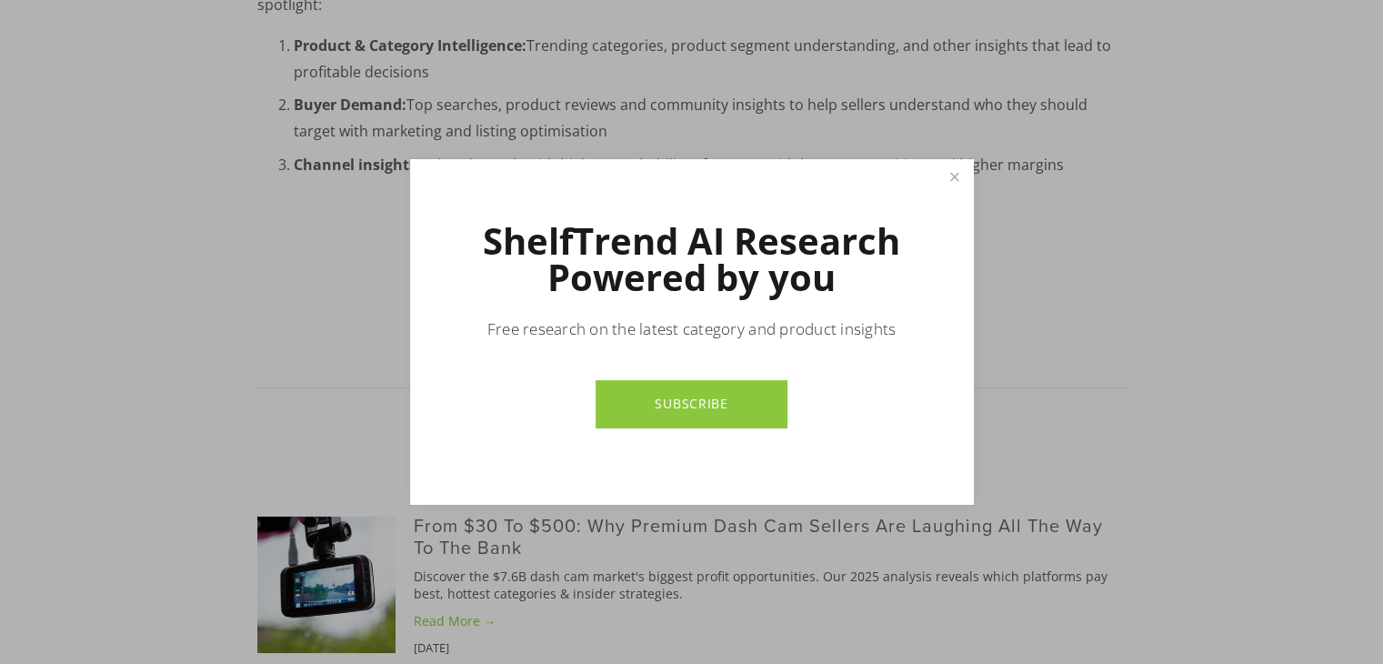
click at [702, 396] on link "SUBSCRIBE" at bounding box center [692, 404] width 192 height 48
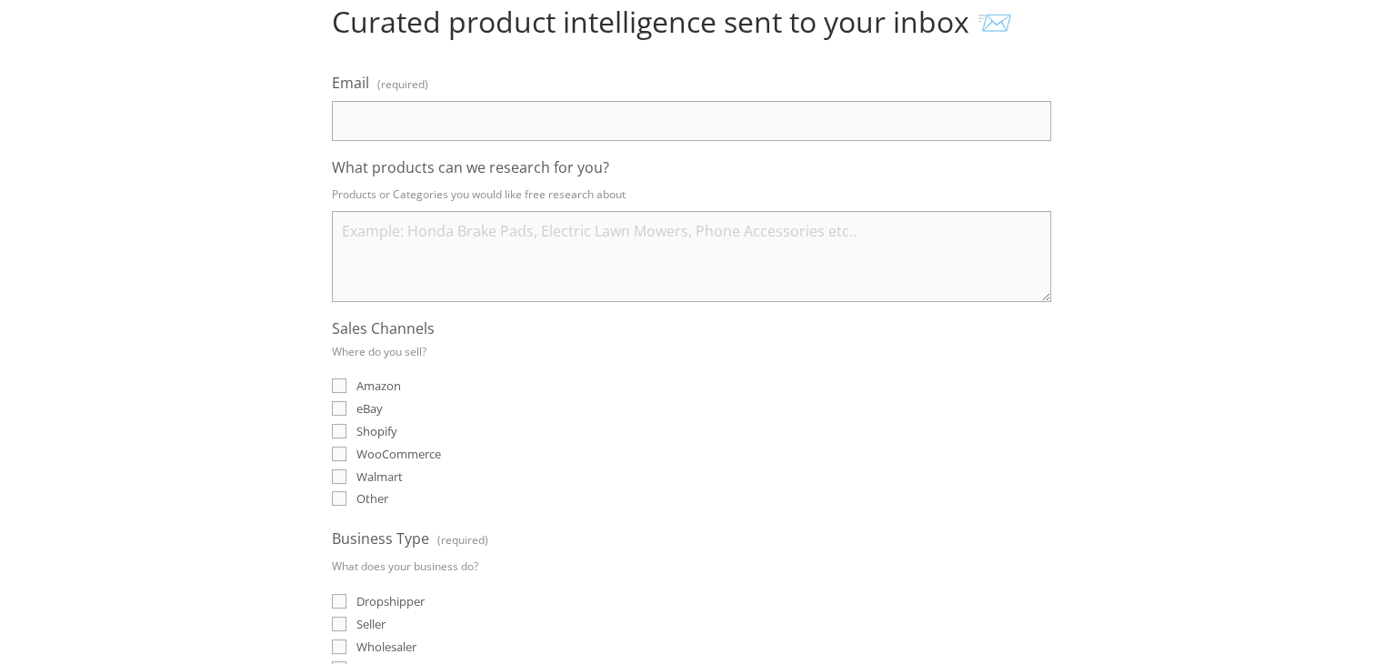
scroll to position [182, 0]
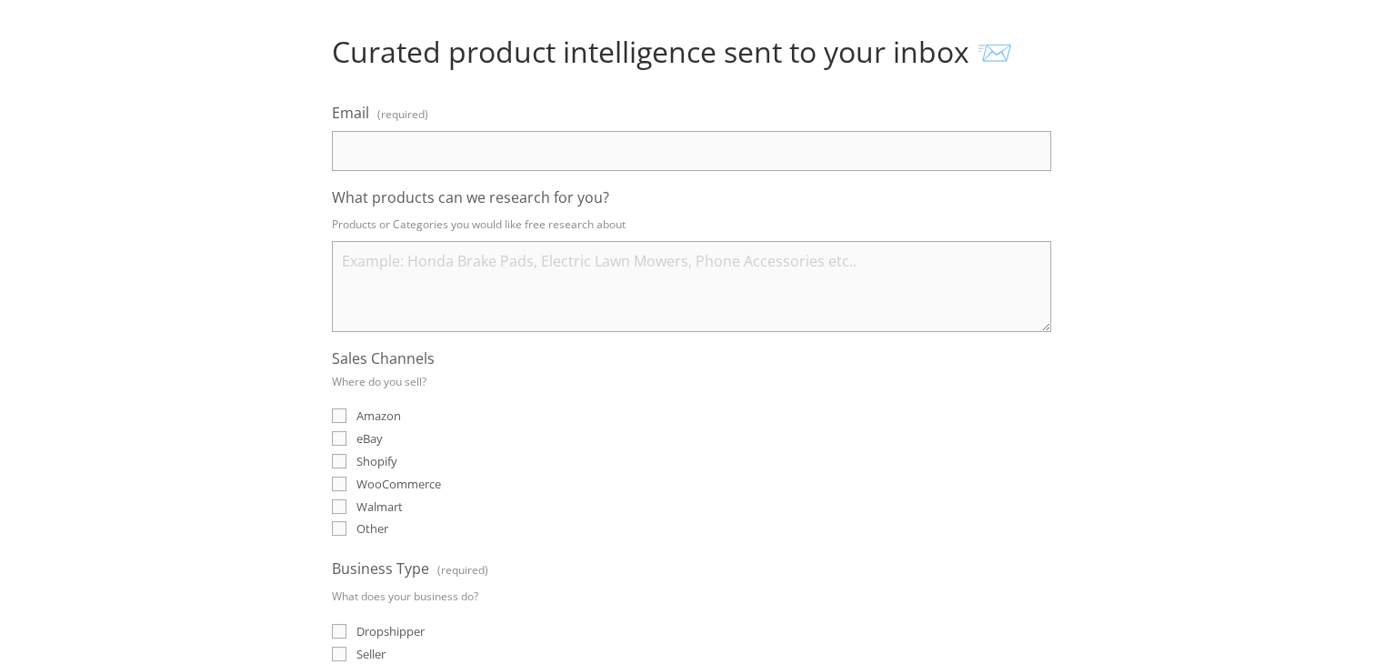
click at [487, 123] on label "Email (required)" at bounding box center [691, 116] width 719 height 30
click at [487, 131] on input "Email (required)" at bounding box center [691, 151] width 719 height 40
click at [506, 138] on input "info.muneeb414@gmailcom" at bounding box center [691, 151] width 719 height 40
type input "info.muneeb414@gmail.com"
click at [527, 292] on textarea "What products can we research for you?" at bounding box center [691, 286] width 719 height 91
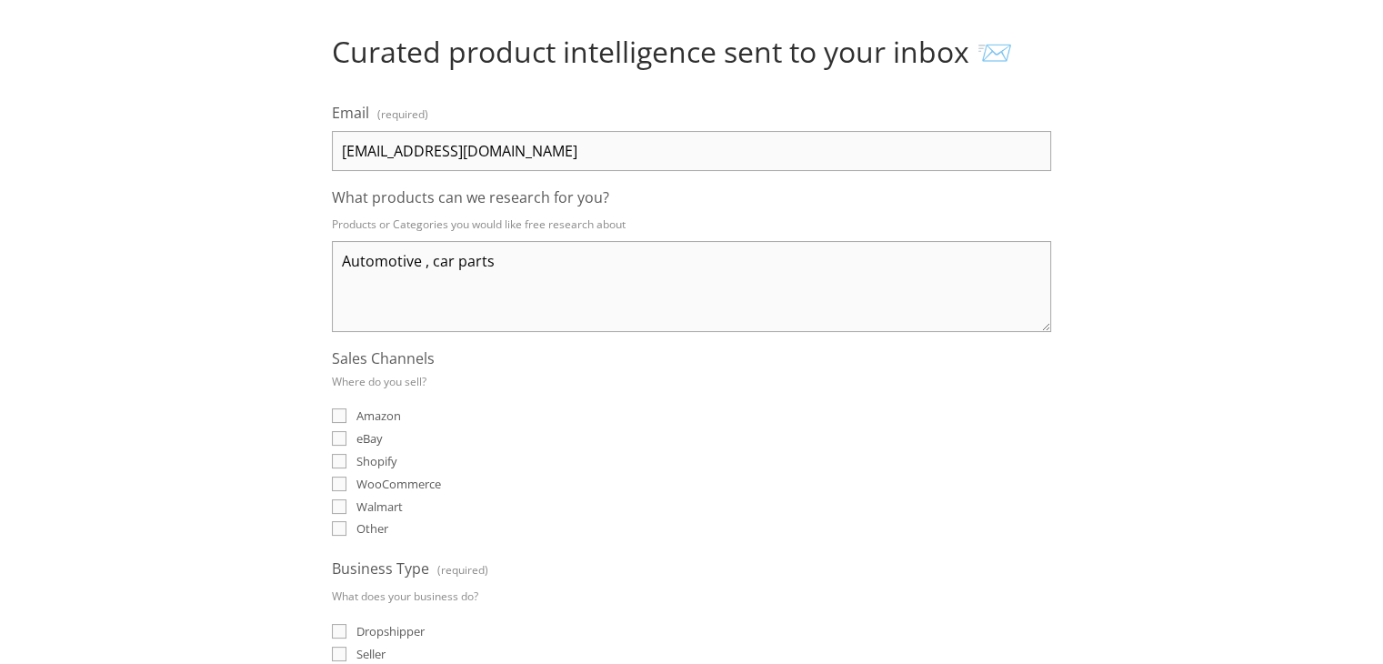
type textarea "Automotive , car parts"
click at [343, 431] on input "eBay" at bounding box center [339, 438] width 15 height 15
checkbox input "true"
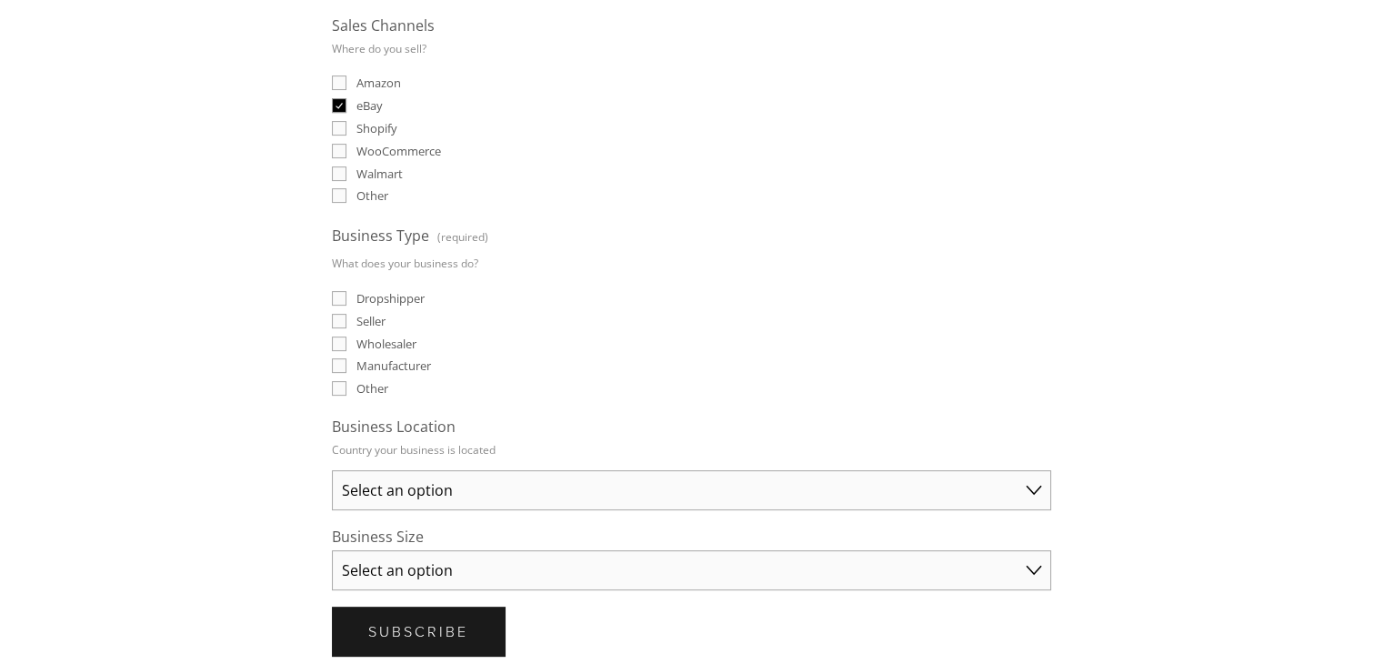
scroll to position [546, 0]
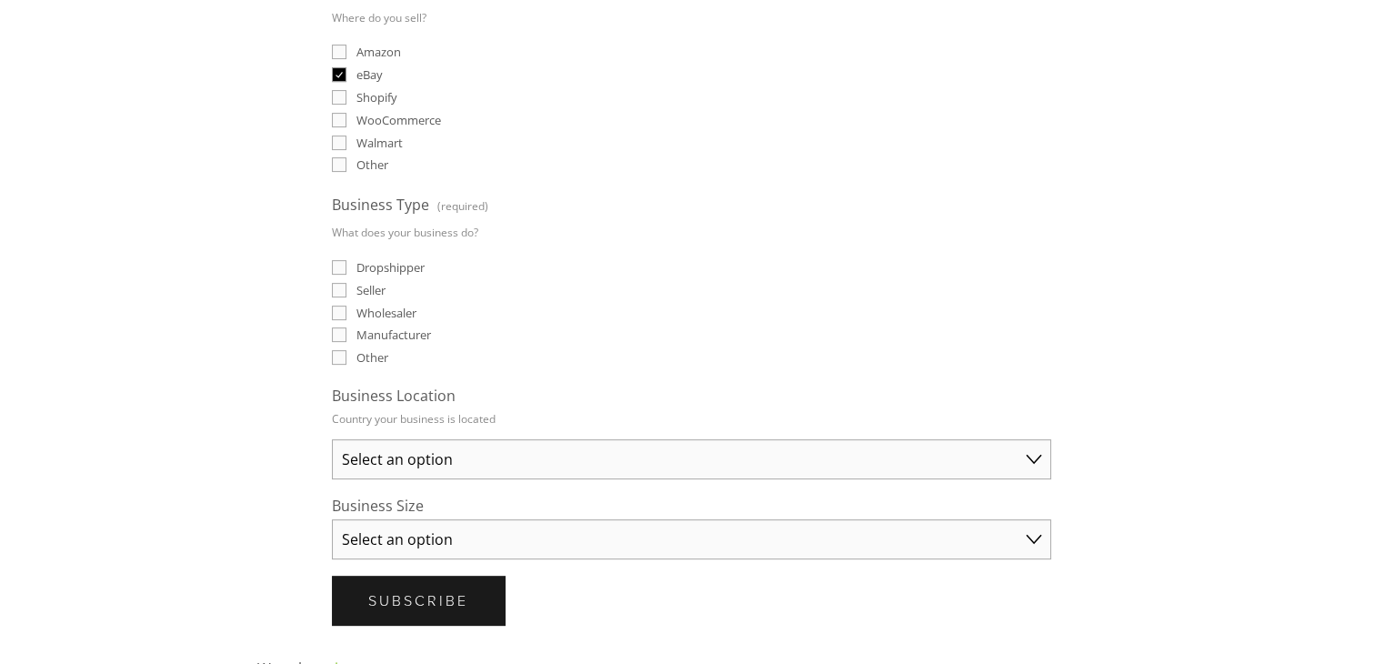
click at [332, 260] on input "Dropshipper" at bounding box center [339, 267] width 15 height 15
checkbox input "true"
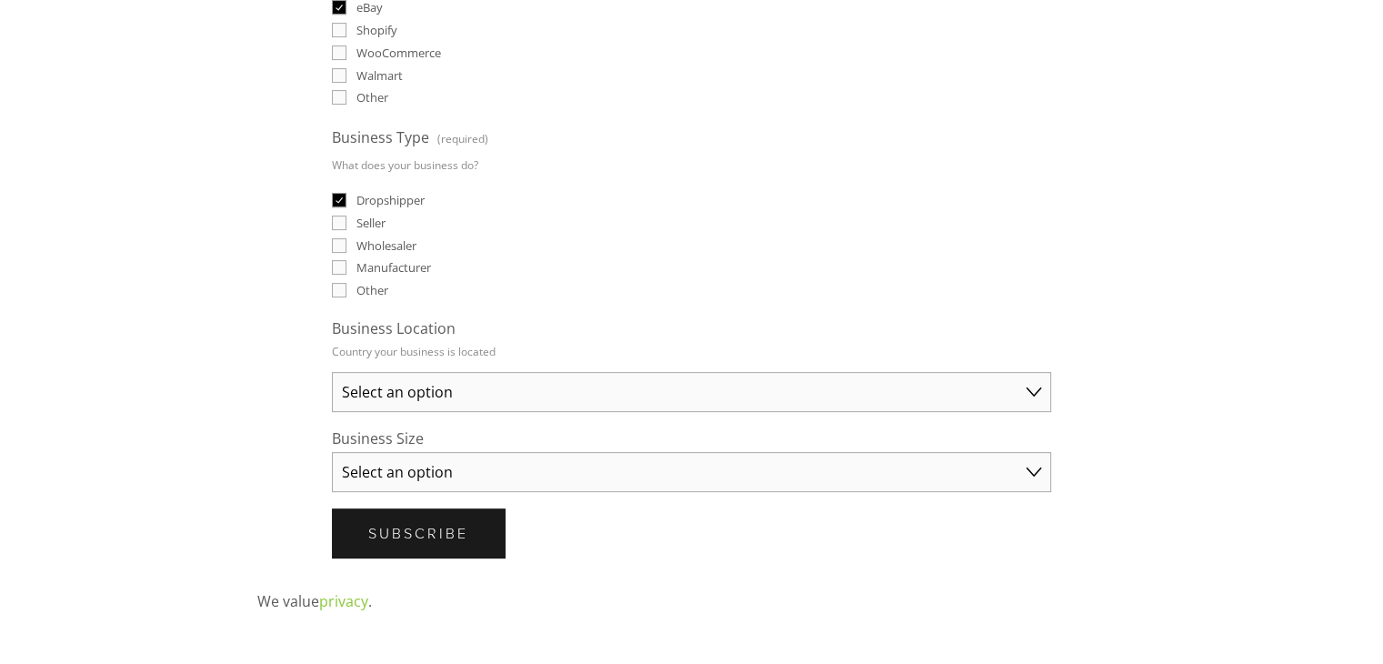
scroll to position [727, 0]
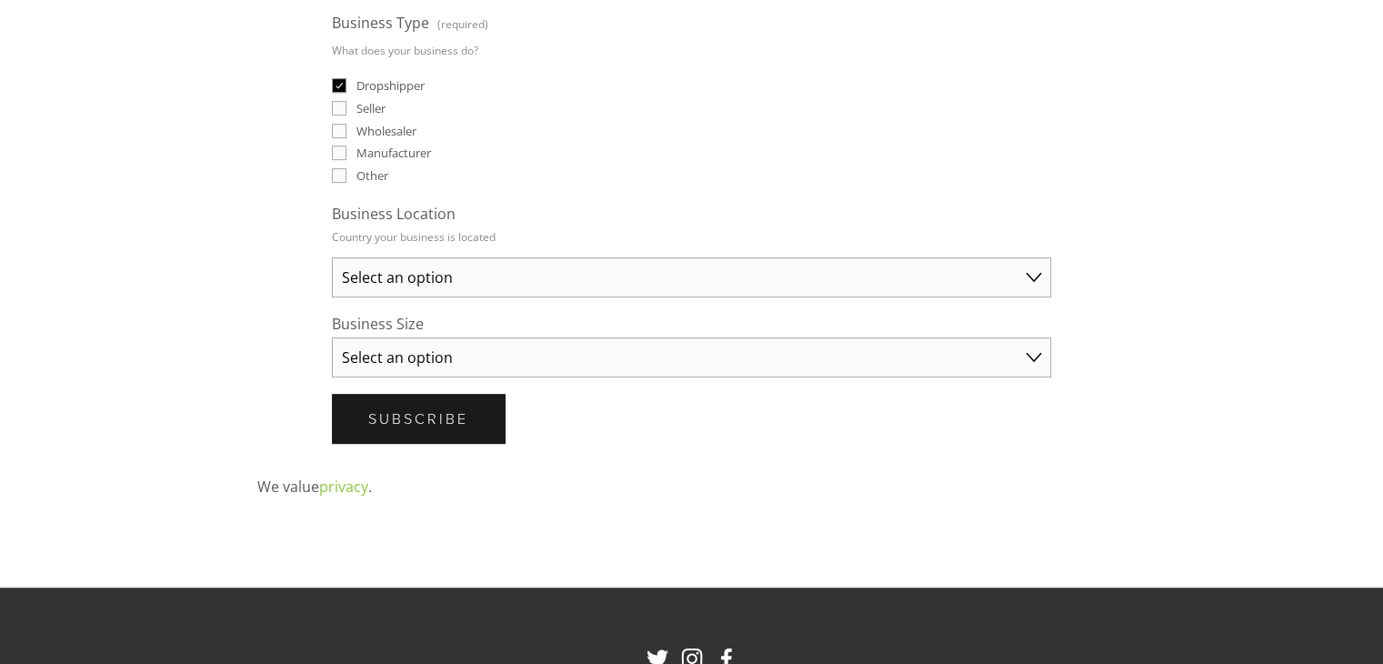
click at [466, 270] on select "Select an option Australia United States United Kingdom China Japan Germany Can…" at bounding box center [691, 277] width 719 height 40
select select "United States"
click at [332, 257] on select "Select an option Australia United States United Kingdom China Japan Germany Can…" at bounding box center [691, 277] width 719 height 40
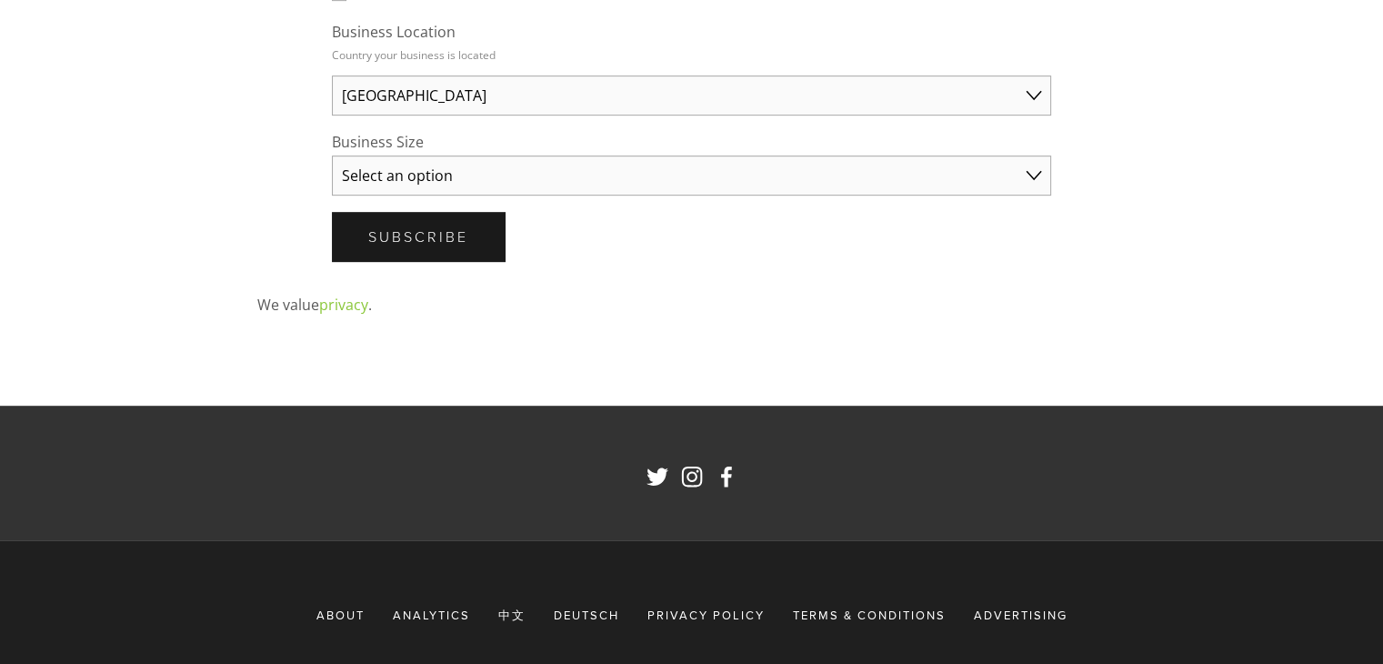
click at [418, 168] on select "Select an option Solo Merchant (under $50K annual sales) Small Business ($50K -…" at bounding box center [691, 175] width 719 height 40
select select "Solo Merchant (under $50K annual sales)"
click at [332, 155] on select "Select an option Solo Merchant (under $50K annual sales) Small Business ($50K -…" at bounding box center [691, 175] width 719 height 40
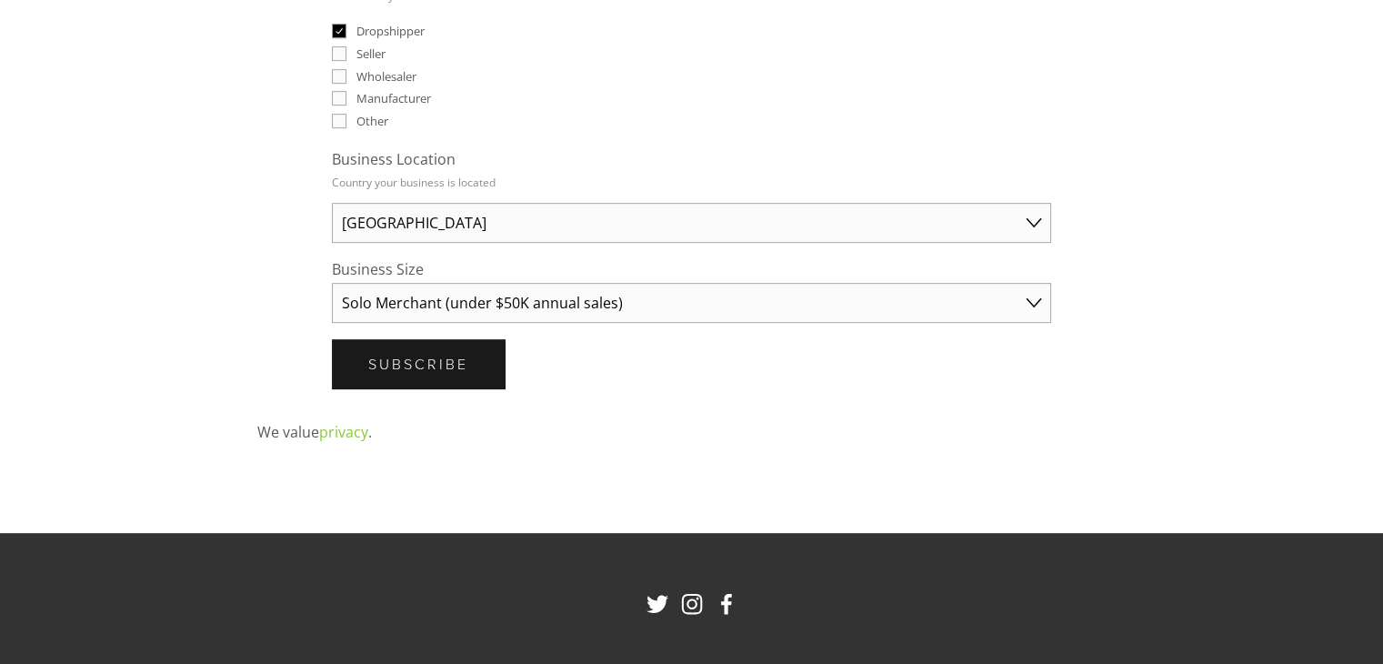
scroll to position [727, 0]
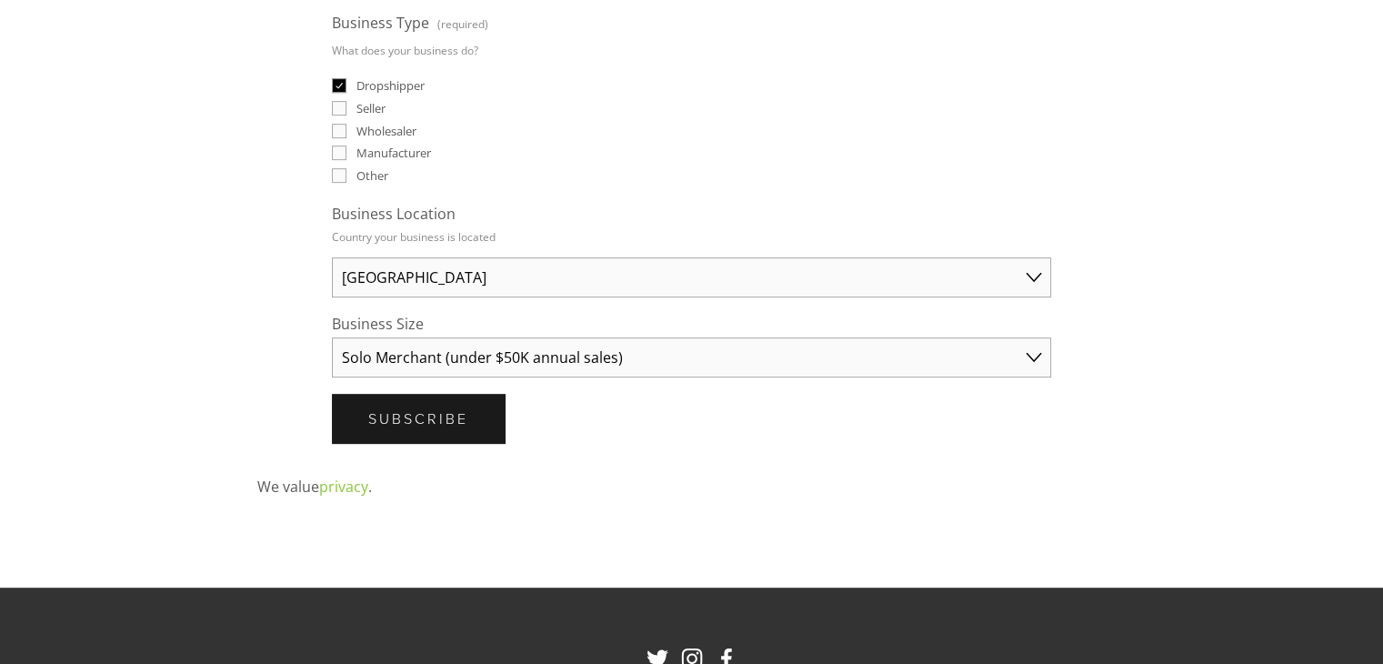
click at [423, 408] on span "Subscribe" at bounding box center [418, 418] width 100 height 20
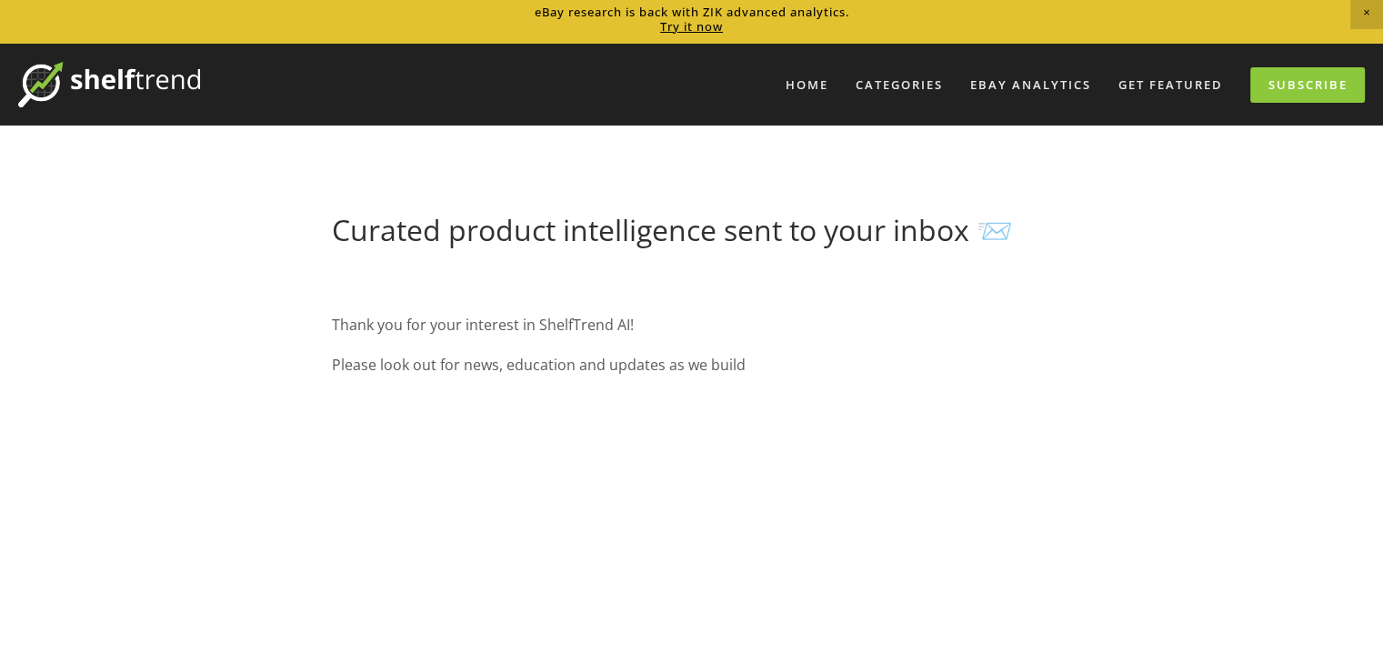
scroll to position [0, 0]
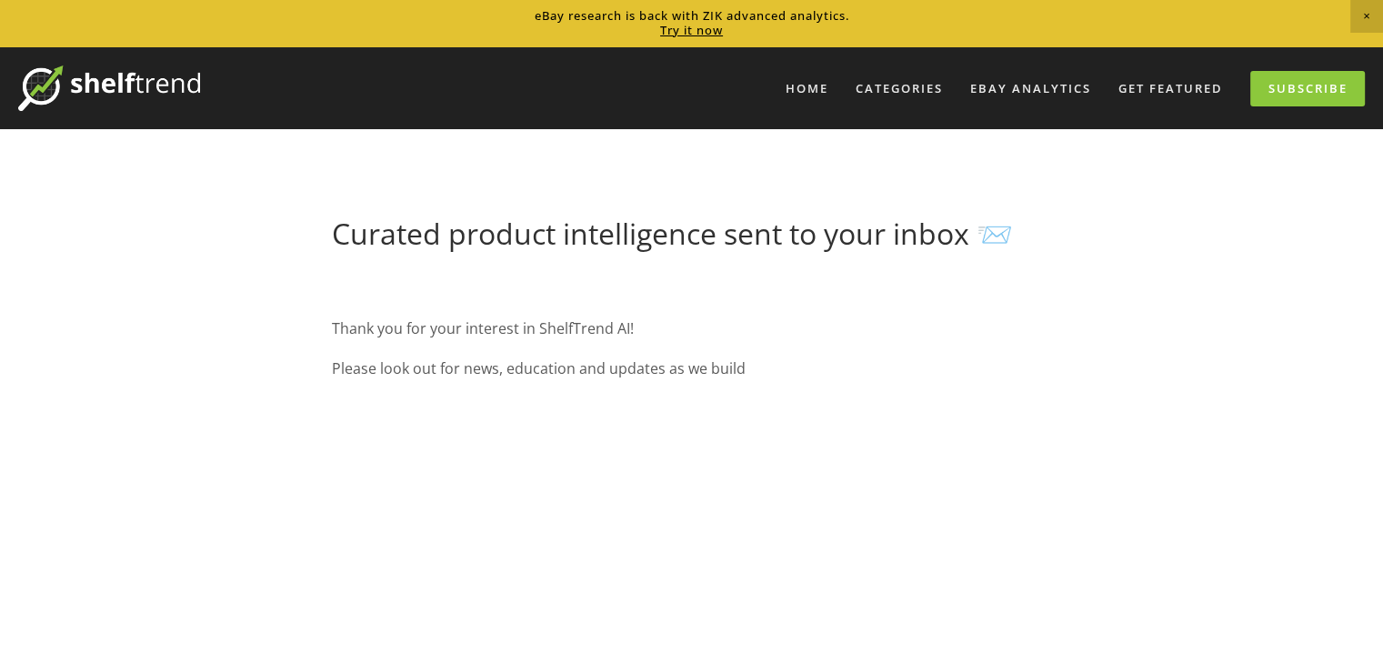
click at [680, 35] on link "Try it now" at bounding box center [691, 30] width 63 height 16
